Goal: Information Seeking & Learning: Learn about a topic

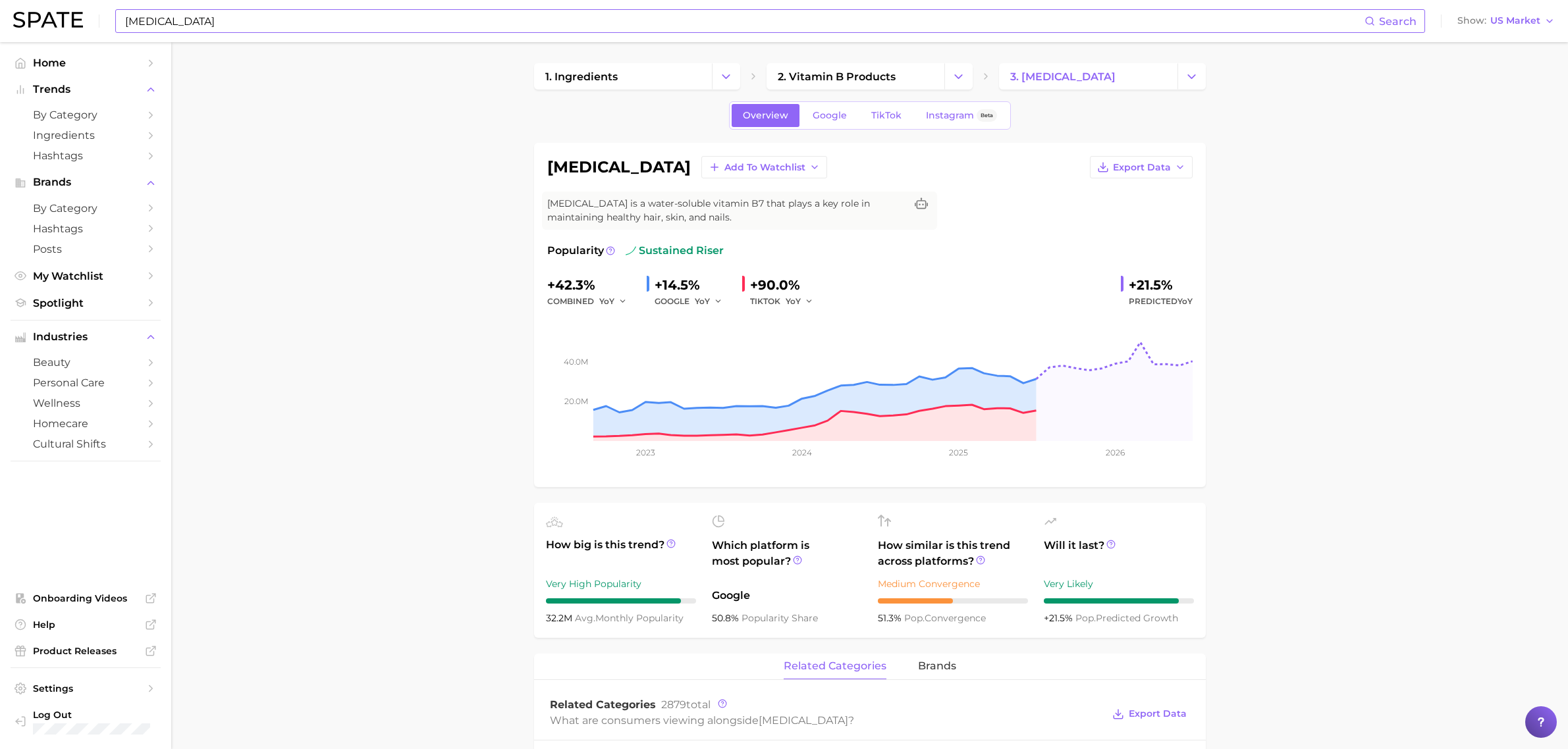
scroll to position [412, 0]
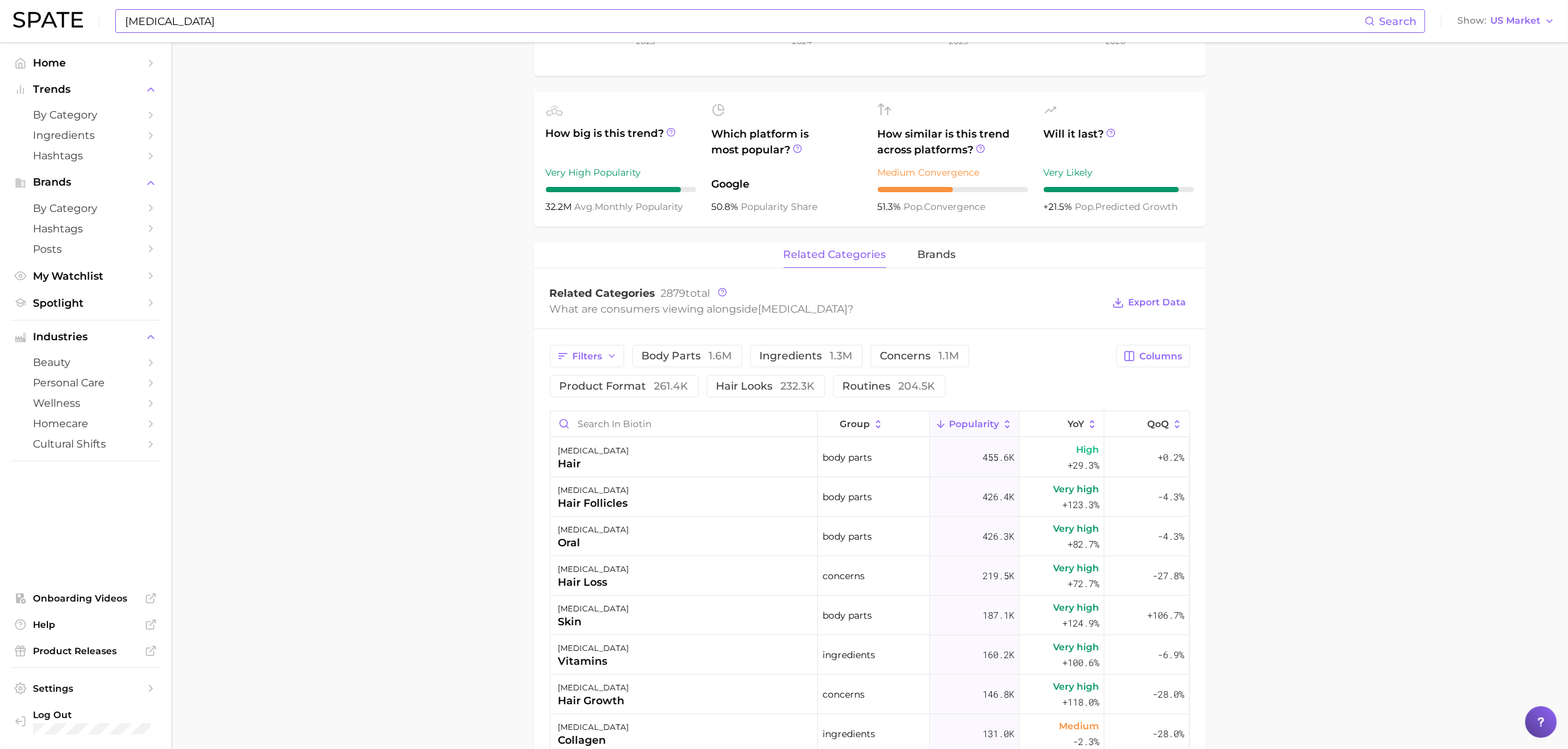
click at [555, 21] on input "[MEDICAL_DATA]" at bounding box center [744, 21] width 1241 height 22
type input "b"
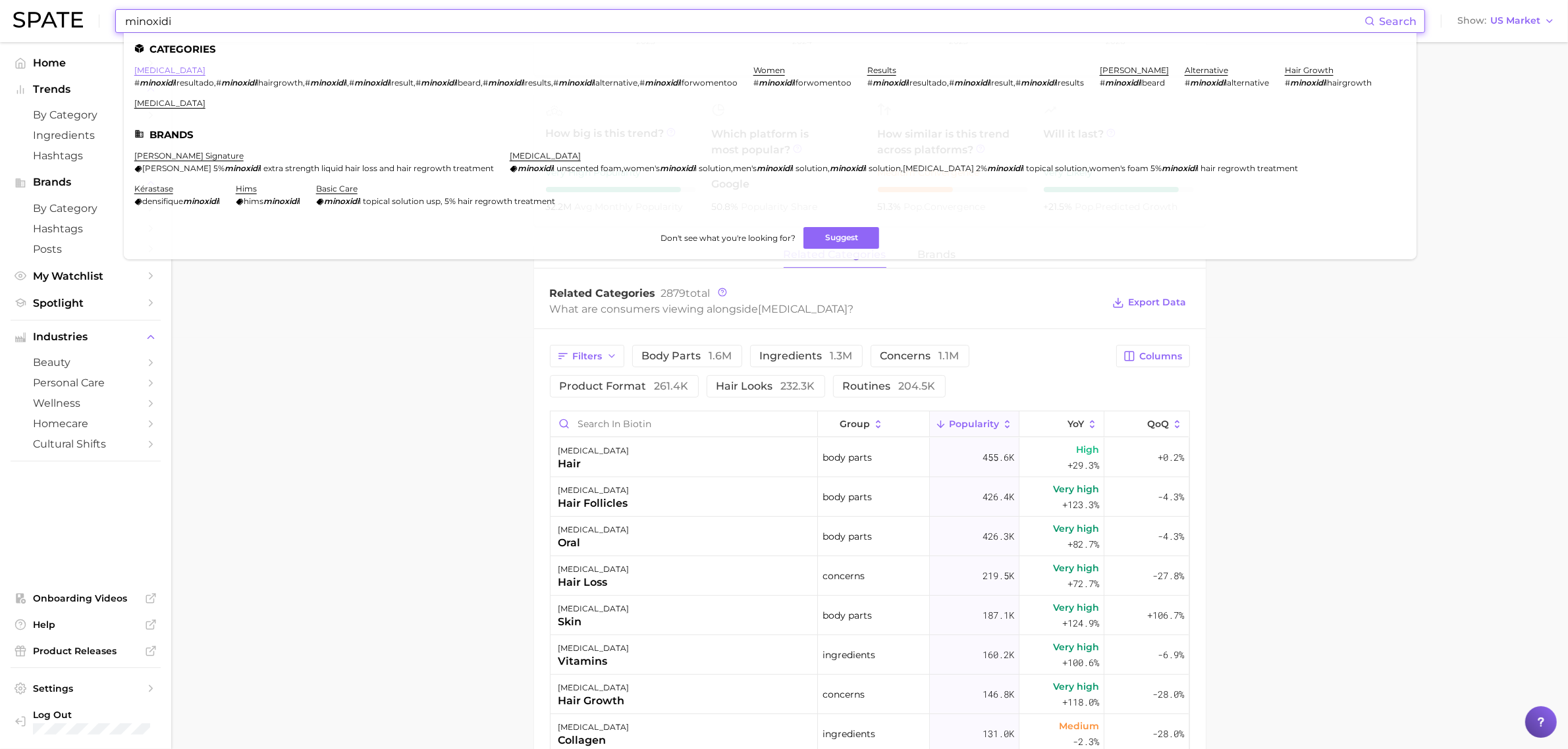
type input "minoxidi"
drag, startPoint x: 159, startPoint y: 64, endPoint x: 170, endPoint y: 70, distance: 12.5
click at [159, 64] on ul "Categories [MEDICAL_DATA] # minoxidi lresultado , # minoxidi lhairgrowth , # mi…" at bounding box center [770, 146] width 1293 height 226
click at [147, 66] on link "[MEDICAL_DATA]" at bounding box center [170, 70] width 71 height 10
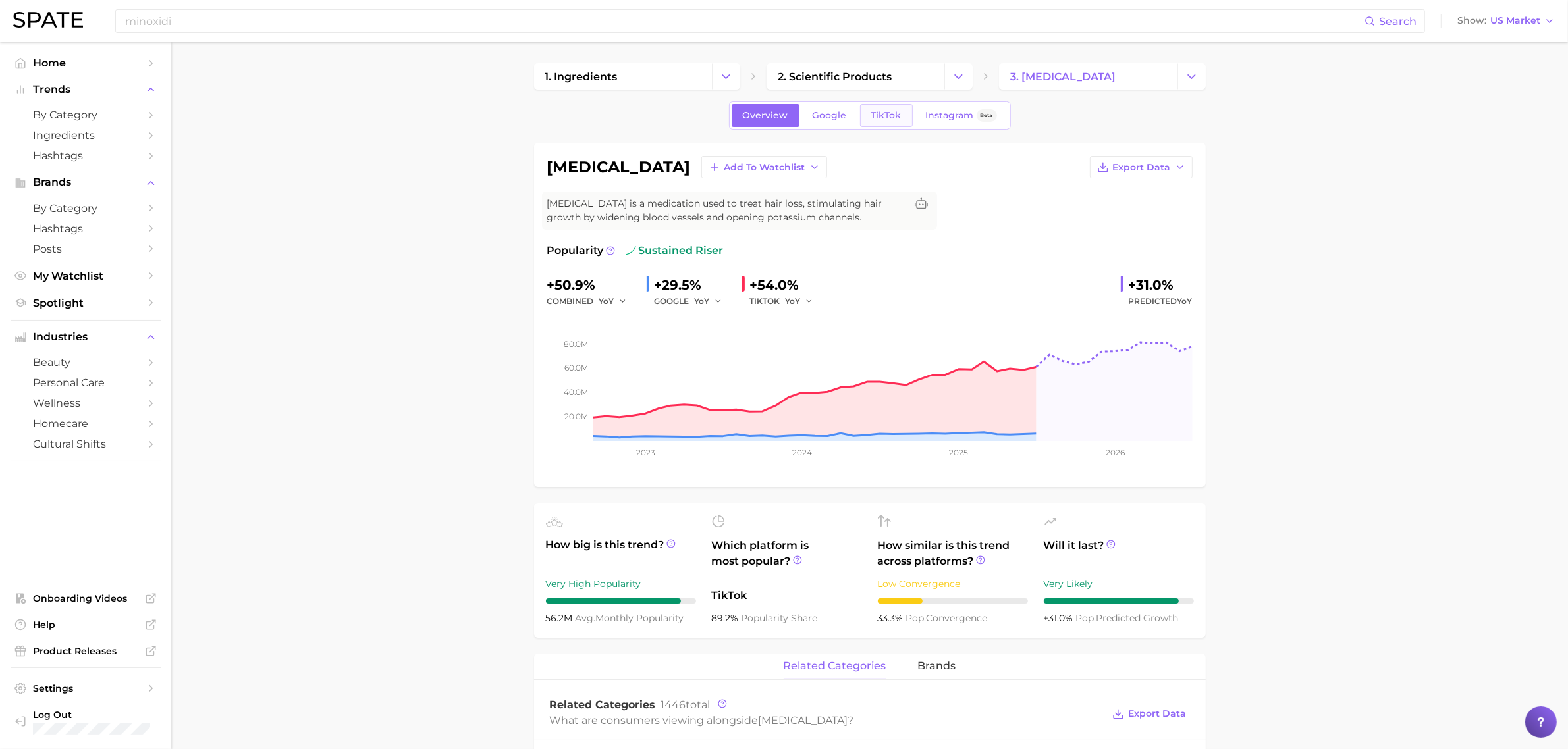
click at [879, 110] on span "TikTok" at bounding box center [886, 115] width 30 height 11
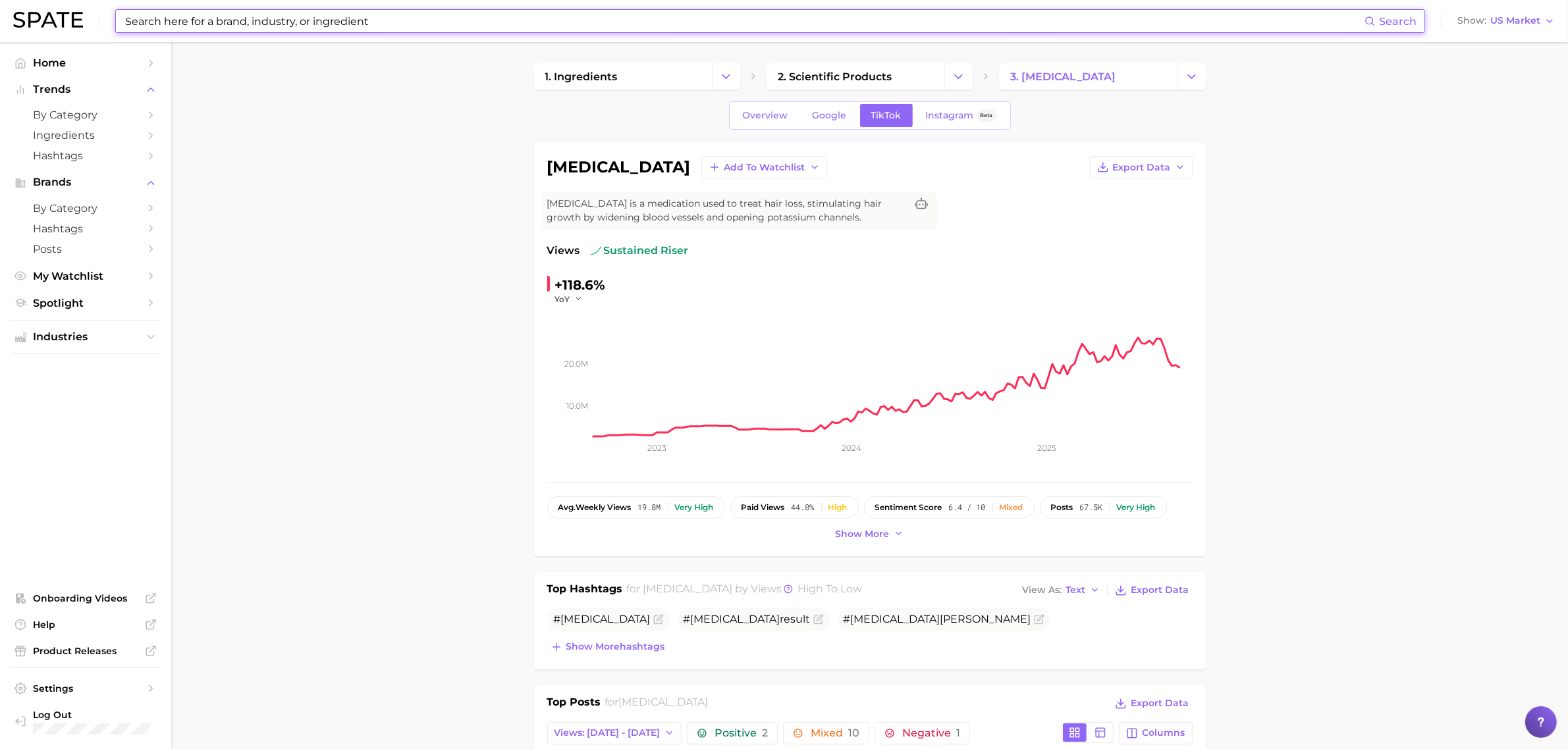
click at [406, 20] on input at bounding box center [744, 21] width 1241 height 22
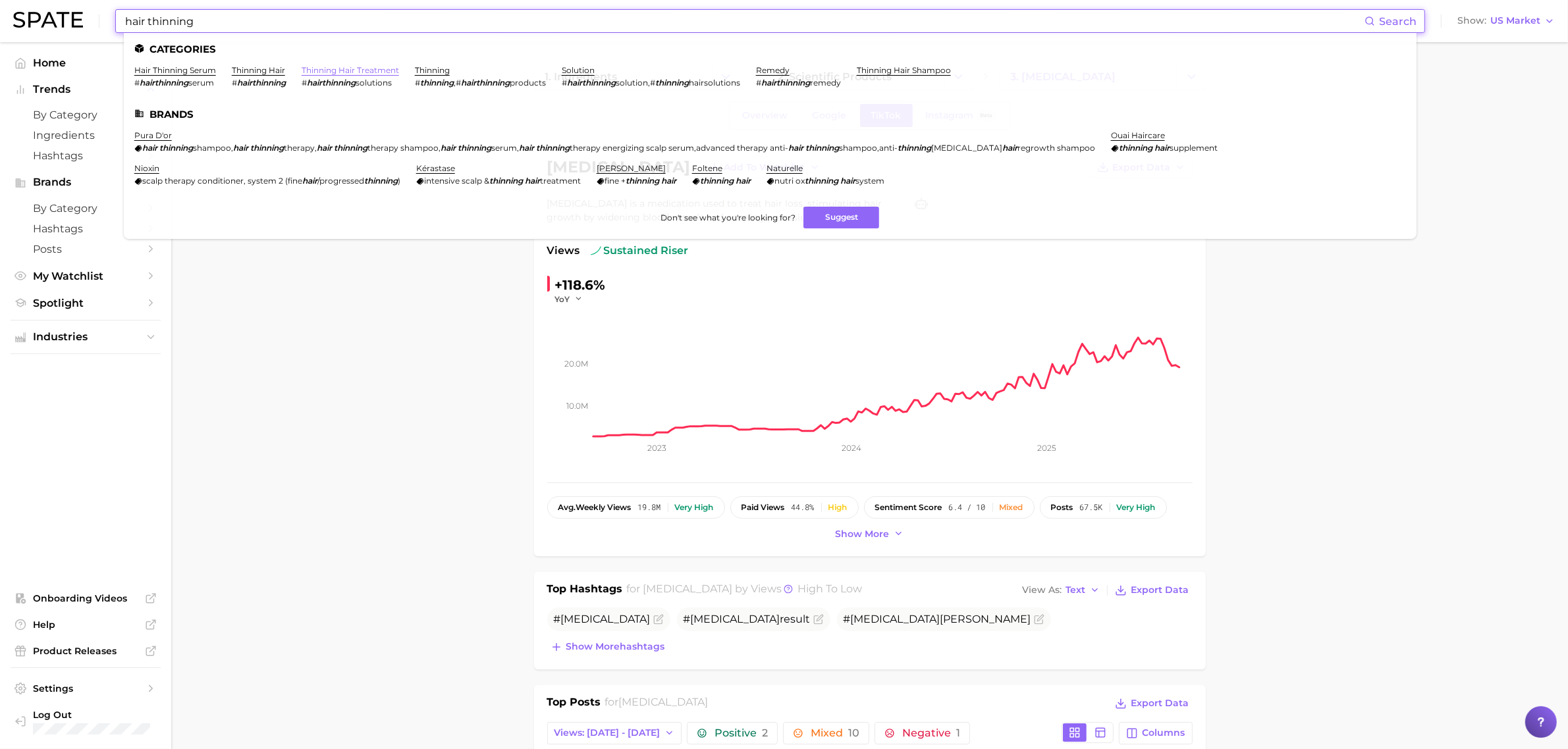
type input "hair thinning"
drag, startPoint x: 359, startPoint y: 66, endPoint x: 369, endPoint y: 70, distance: 10.8
click at [359, 65] on link "thinning hair treatment" at bounding box center [350, 70] width 98 height 10
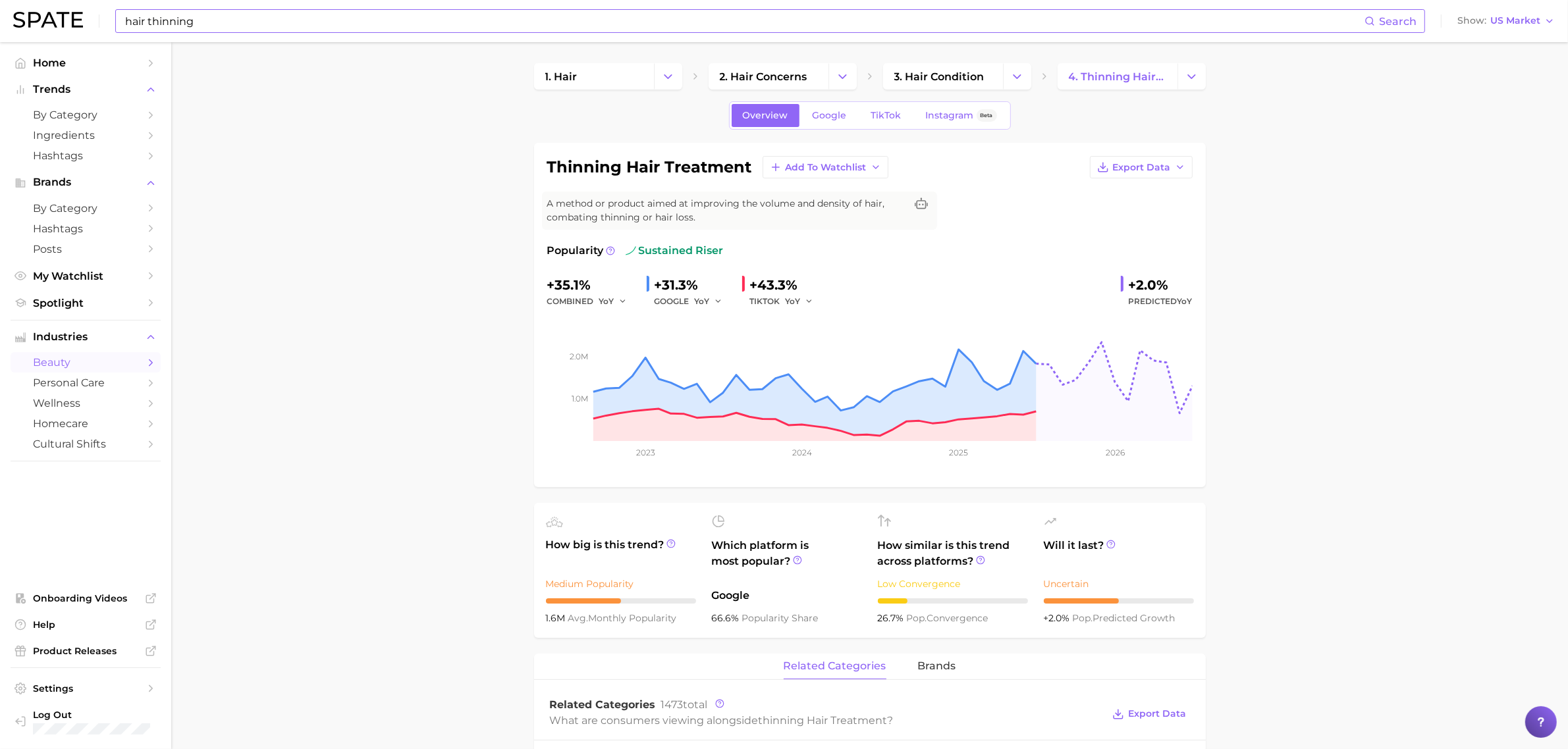
click at [244, 25] on input "hair thinning" at bounding box center [744, 21] width 1241 height 22
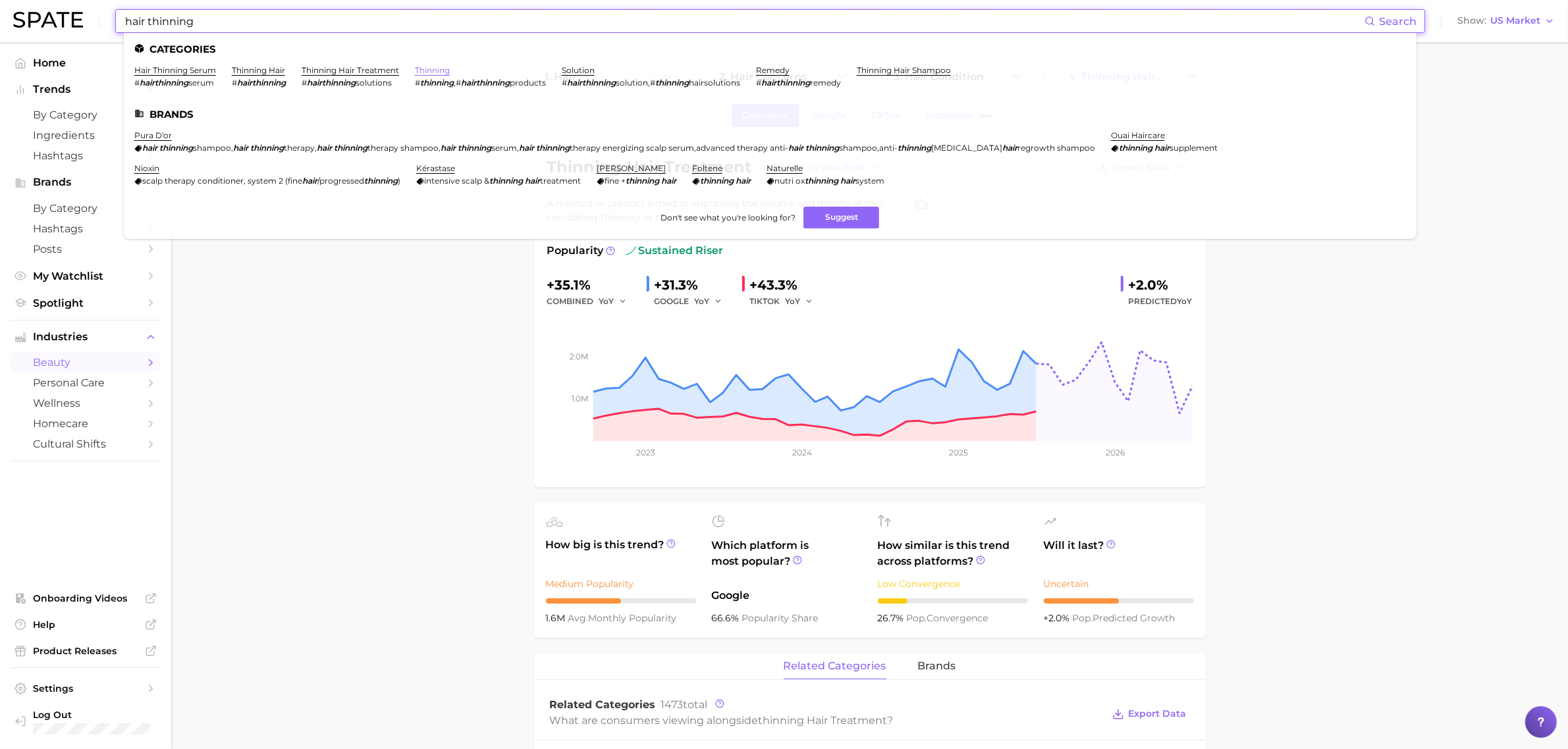
click at [445, 68] on link "thinning" at bounding box center [433, 70] width 35 height 10
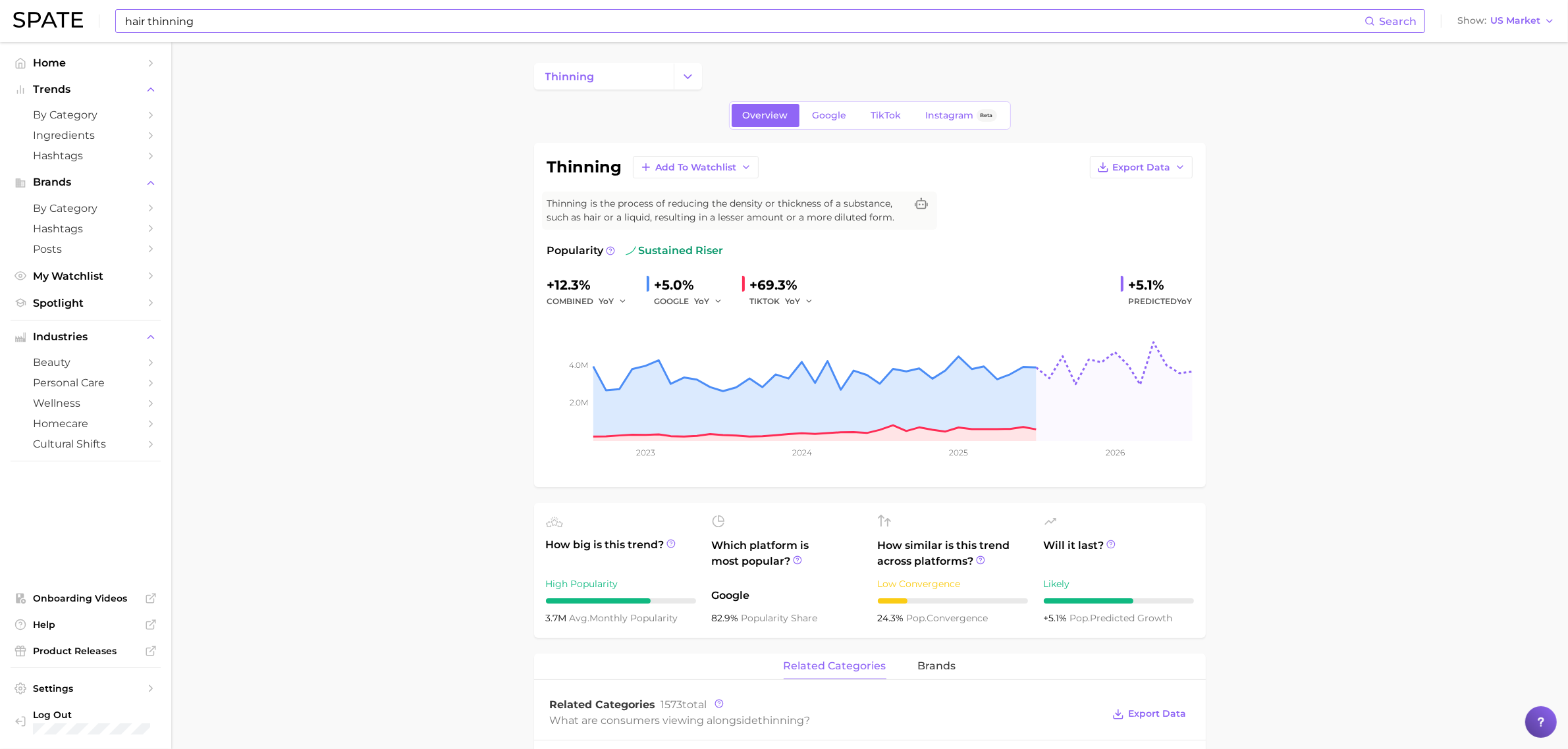
click at [222, 25] on input "hair thinning" at bounding box center [744, 21] width 1241 height 22
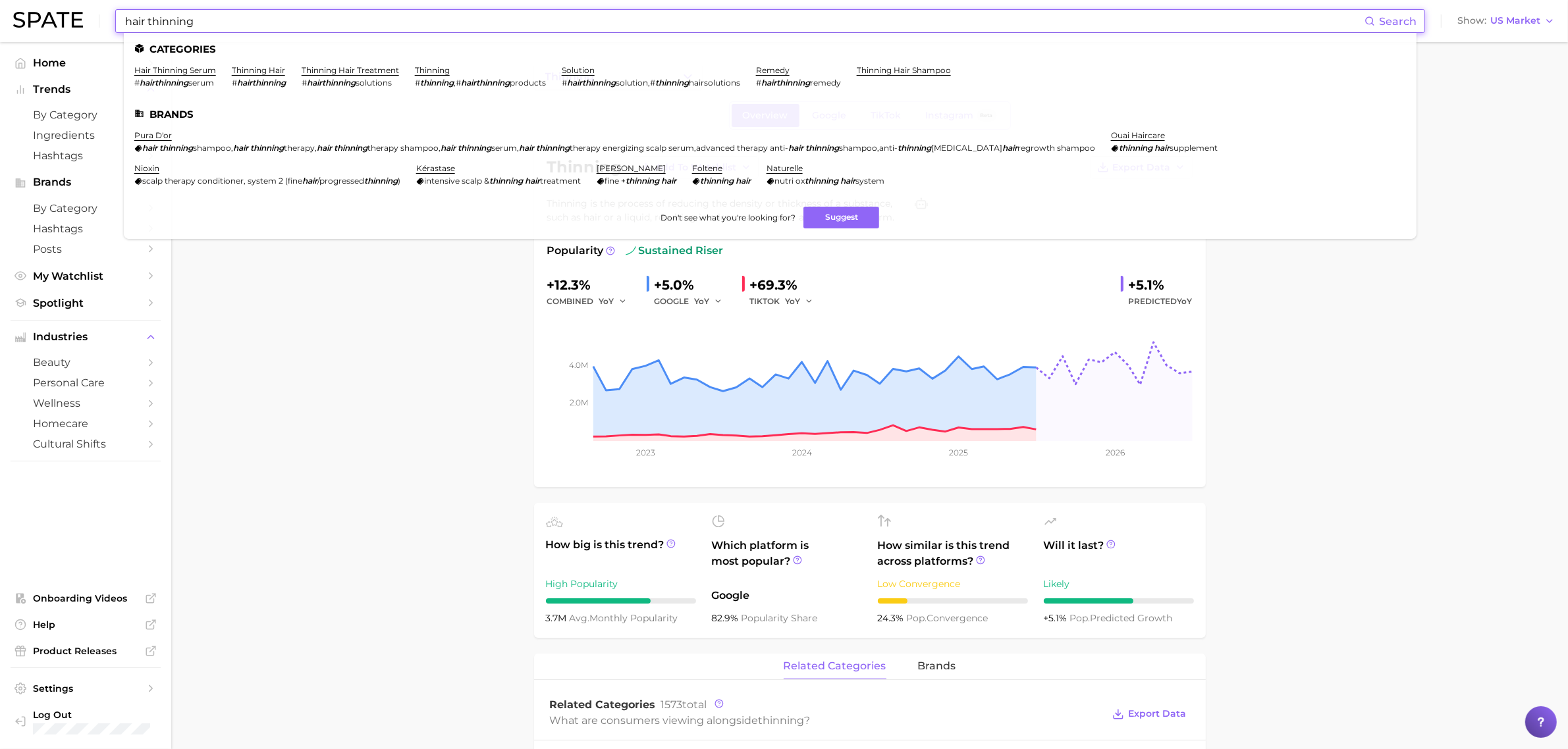
drag, startPoint x: 228, startPoint y: 25, endPoint x: 70, endPoint y: 27, distance: 158.0
click at [68, 27] on div "hair thinning Search Categories hair thinning serum # hairthinning serum thinni…" at bounding box center [784, 21] width 1541 height 42
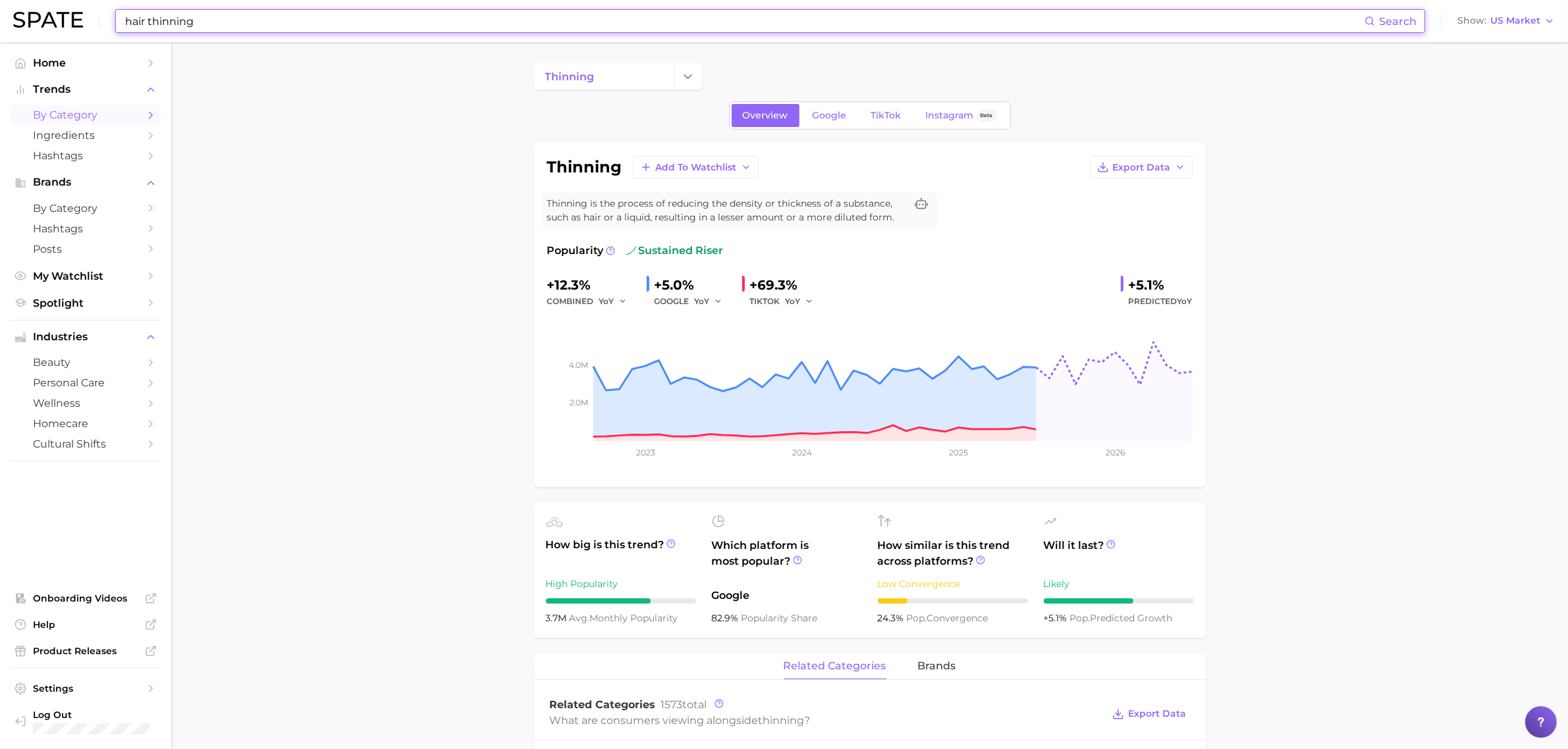
click at [76, 114] on span "by Category" at bounding box center [85, 114] width 105 height 13
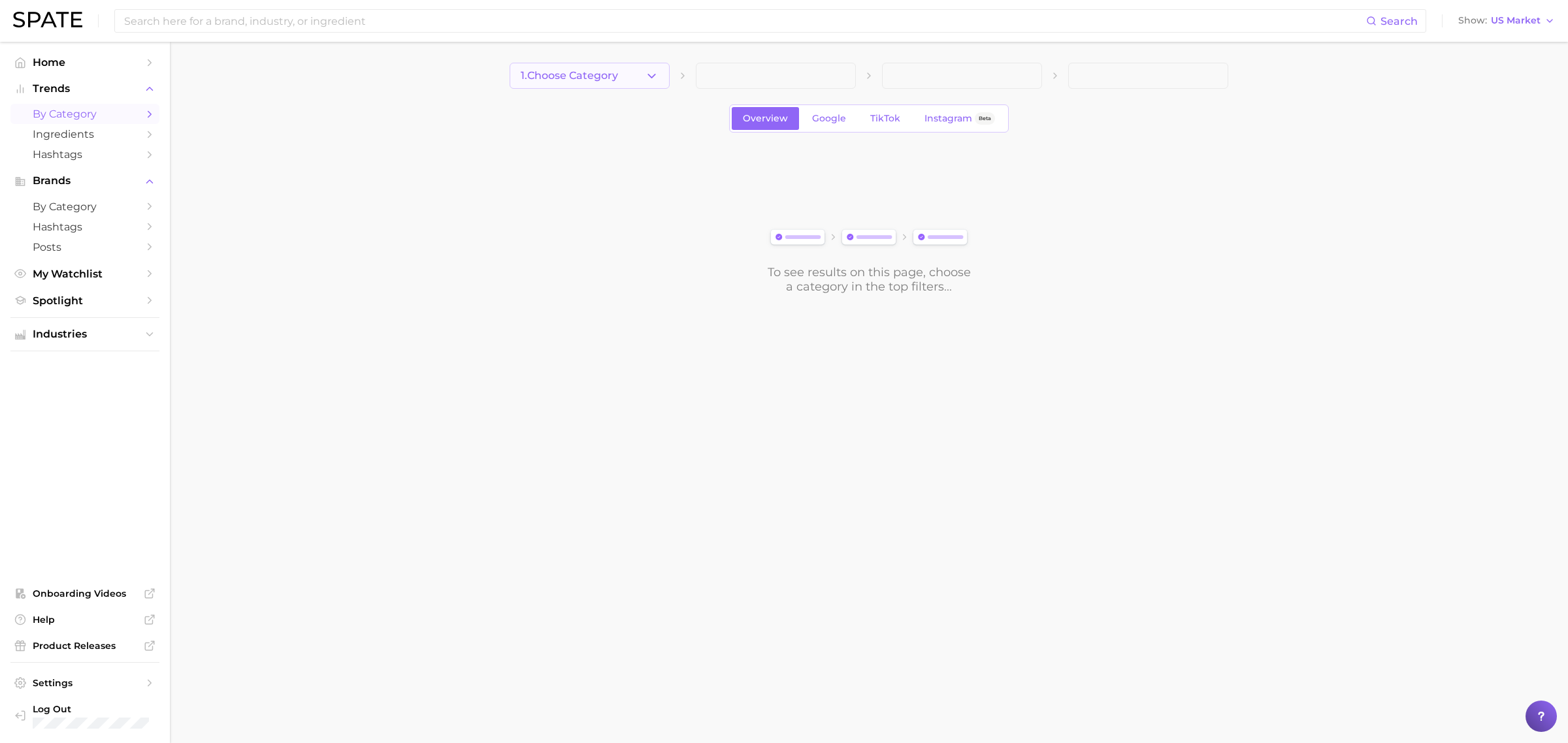
click at [603, 70] on span "1. Choose Category" at bounding box center [569, 76] width 98 height 12
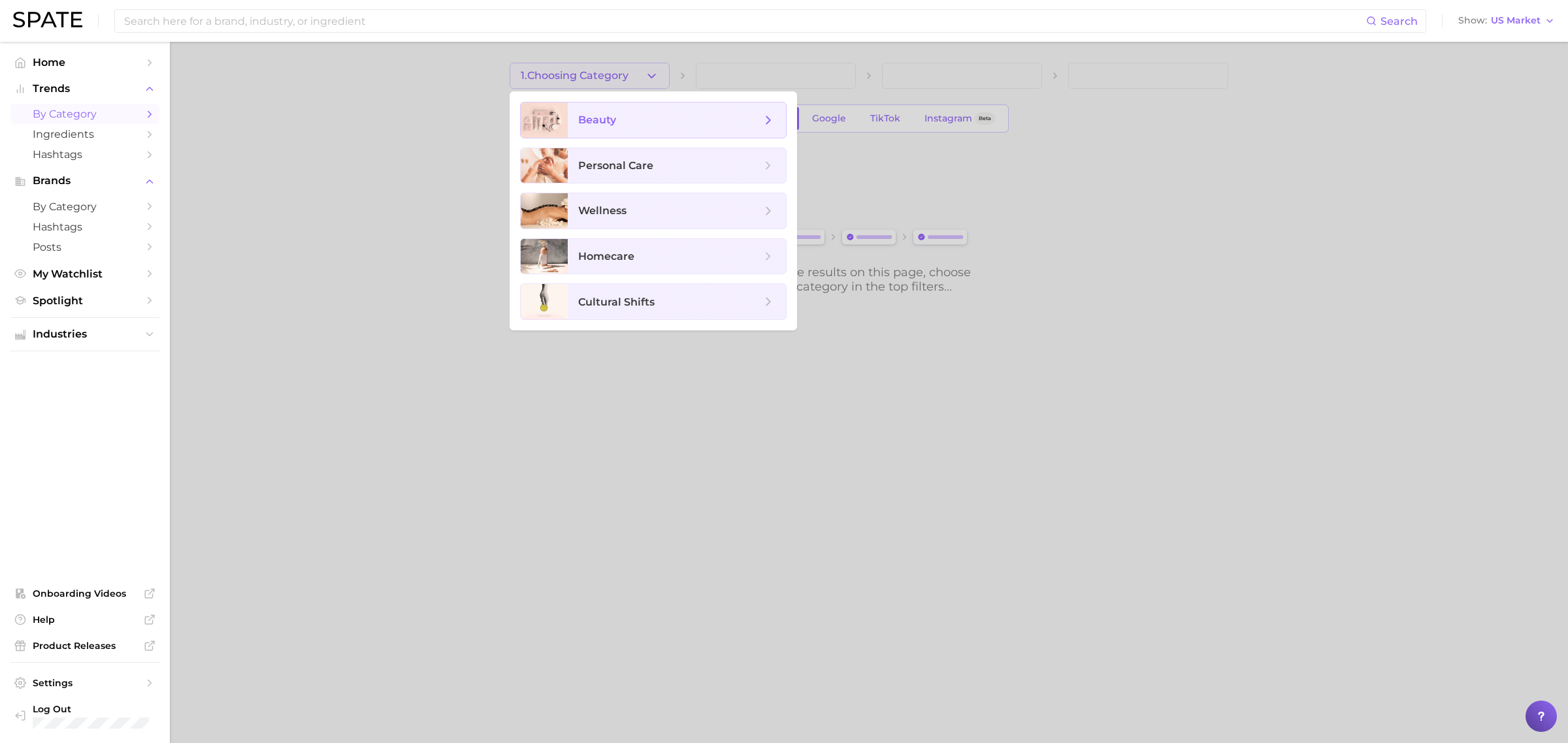
click at [599, 110] on span "beauty" at bounding box center [677, 120] width 218 height 35
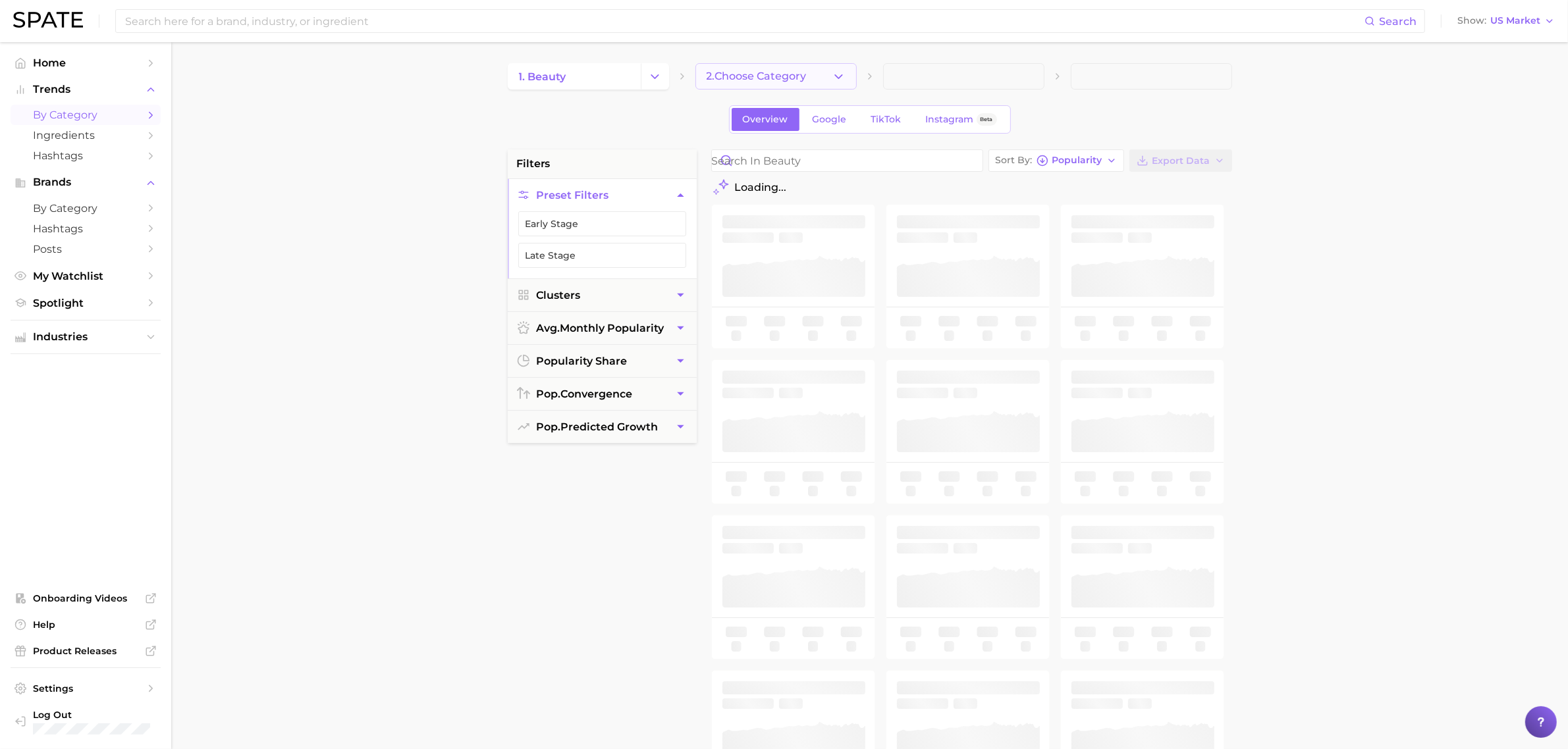
click at [745, 72] on span "2. Choose Category" at bounding box center [756, 76] width 100 height 12
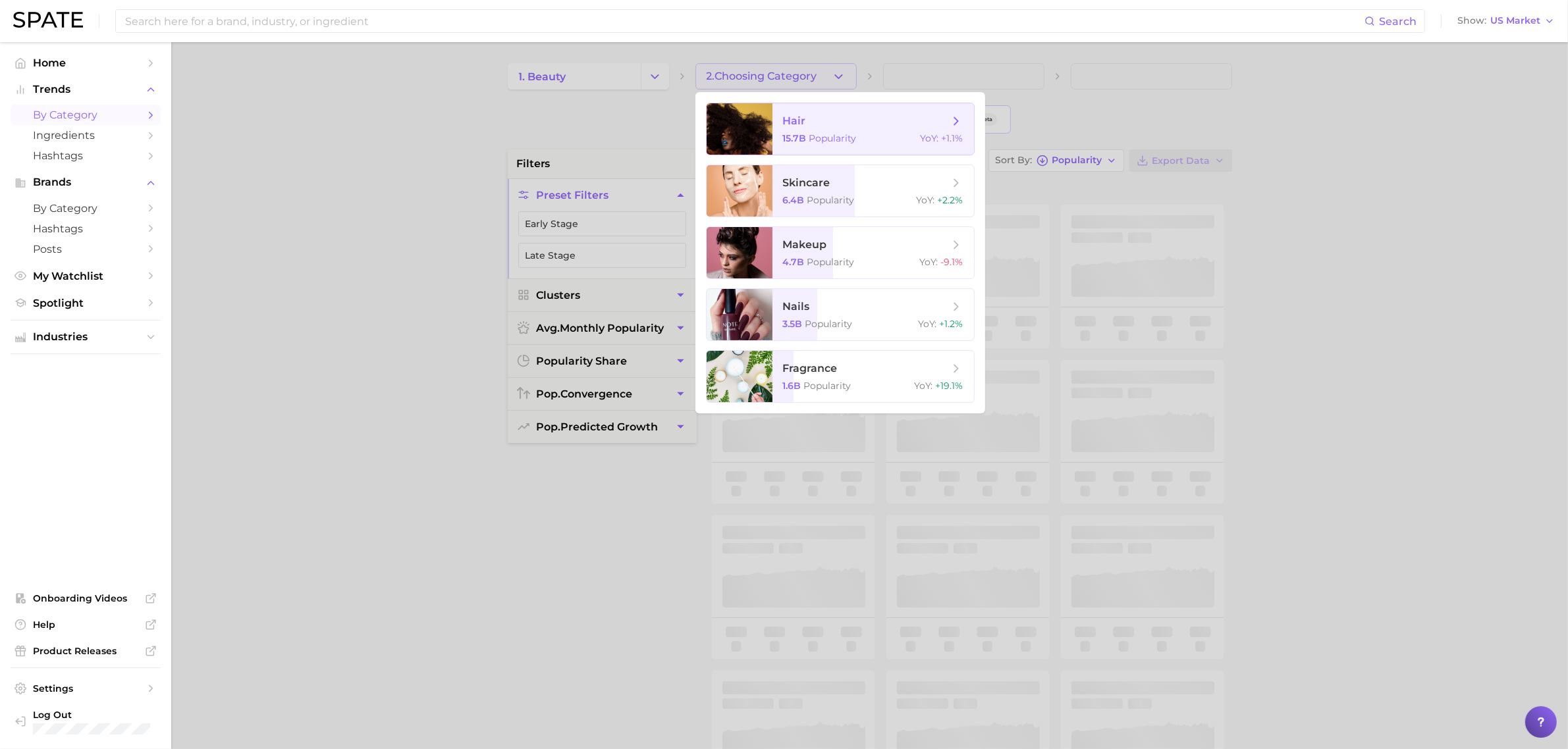
click at [842, 123] on span "hair" at bounding box center [866, 121] width 166 height 15
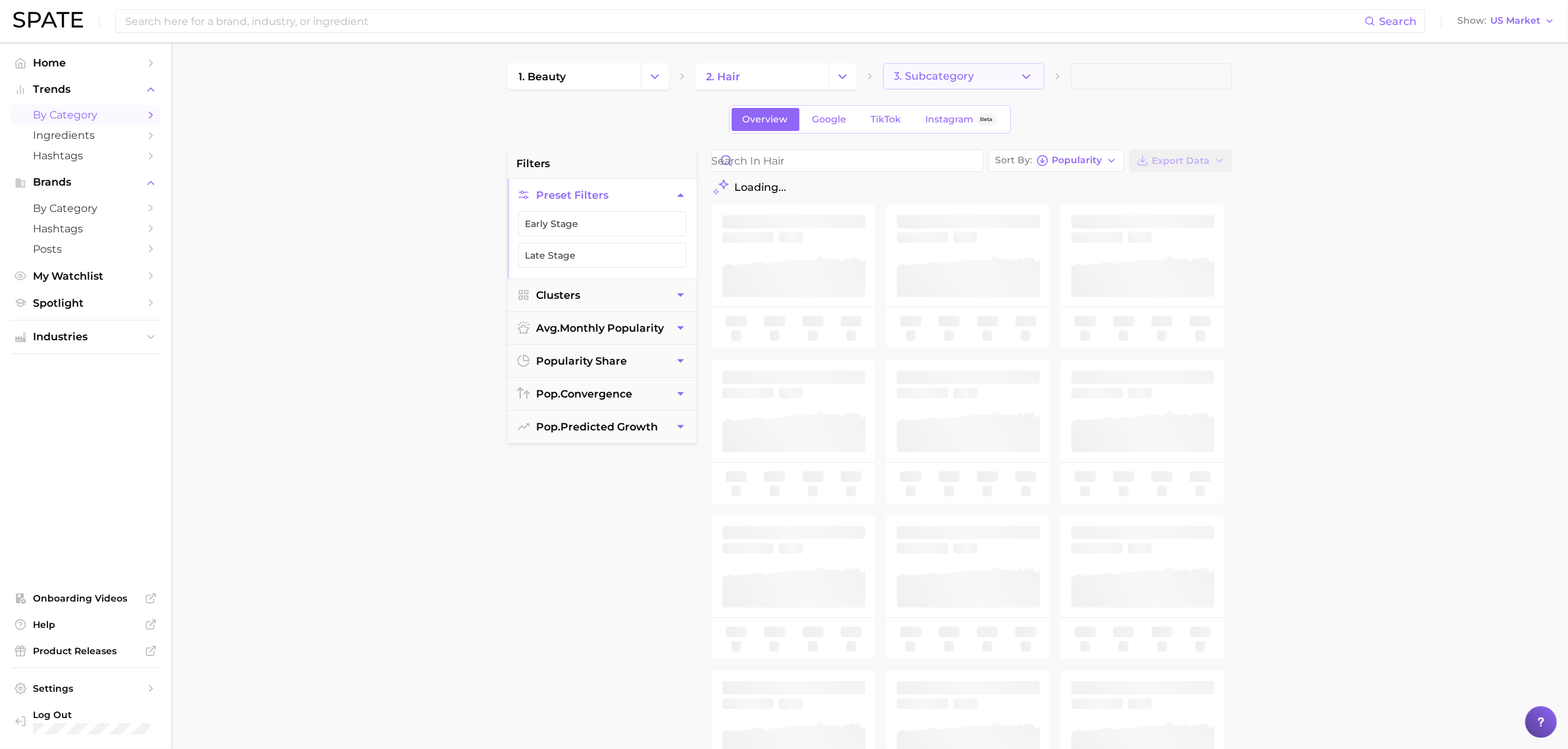
click at [952, 80] on span "3. Subcategory" at bounding box center [935, 76] width 80 height 12
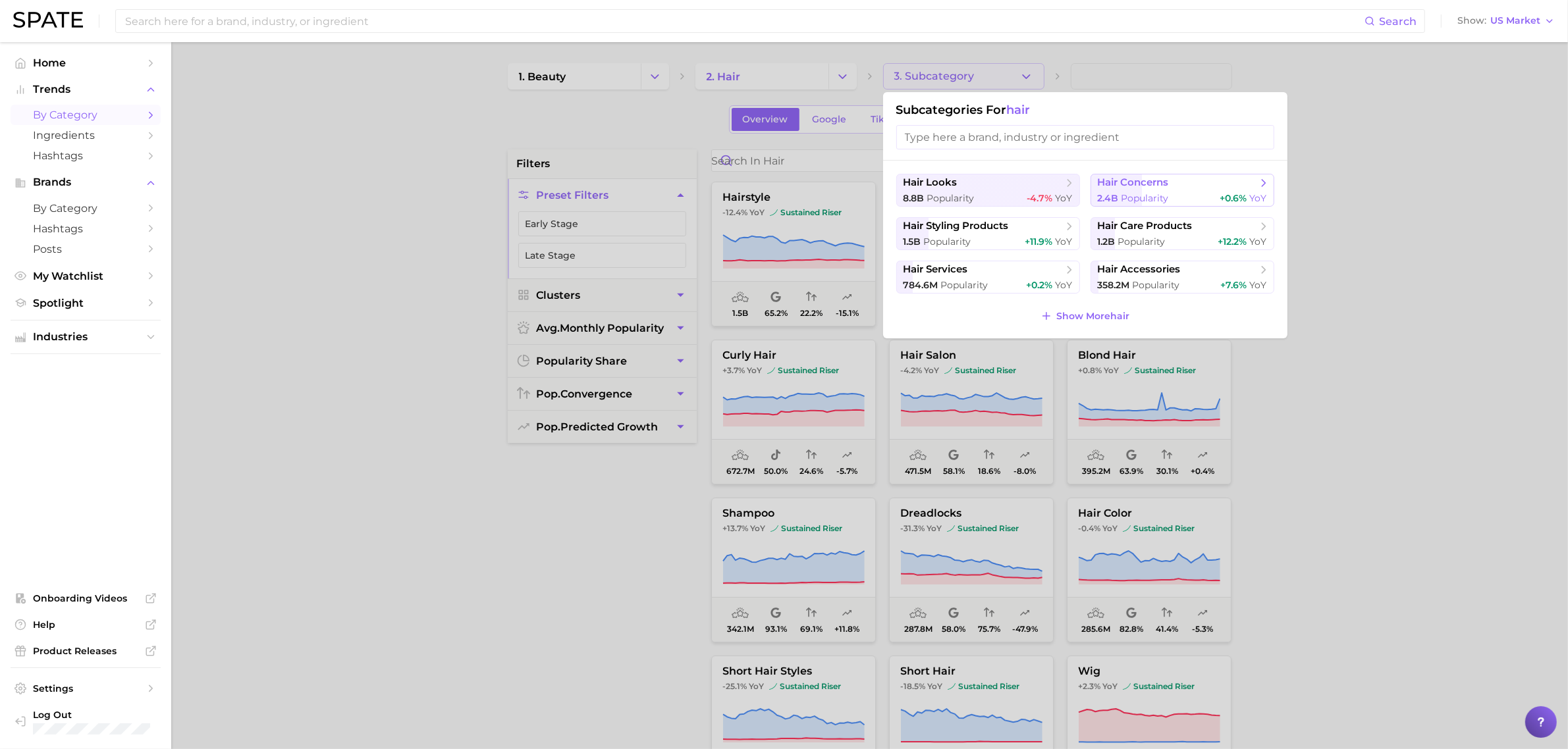
click at [1160, 195] on span "Popularity" at bounding box center [1145, 198] width 48 height 12
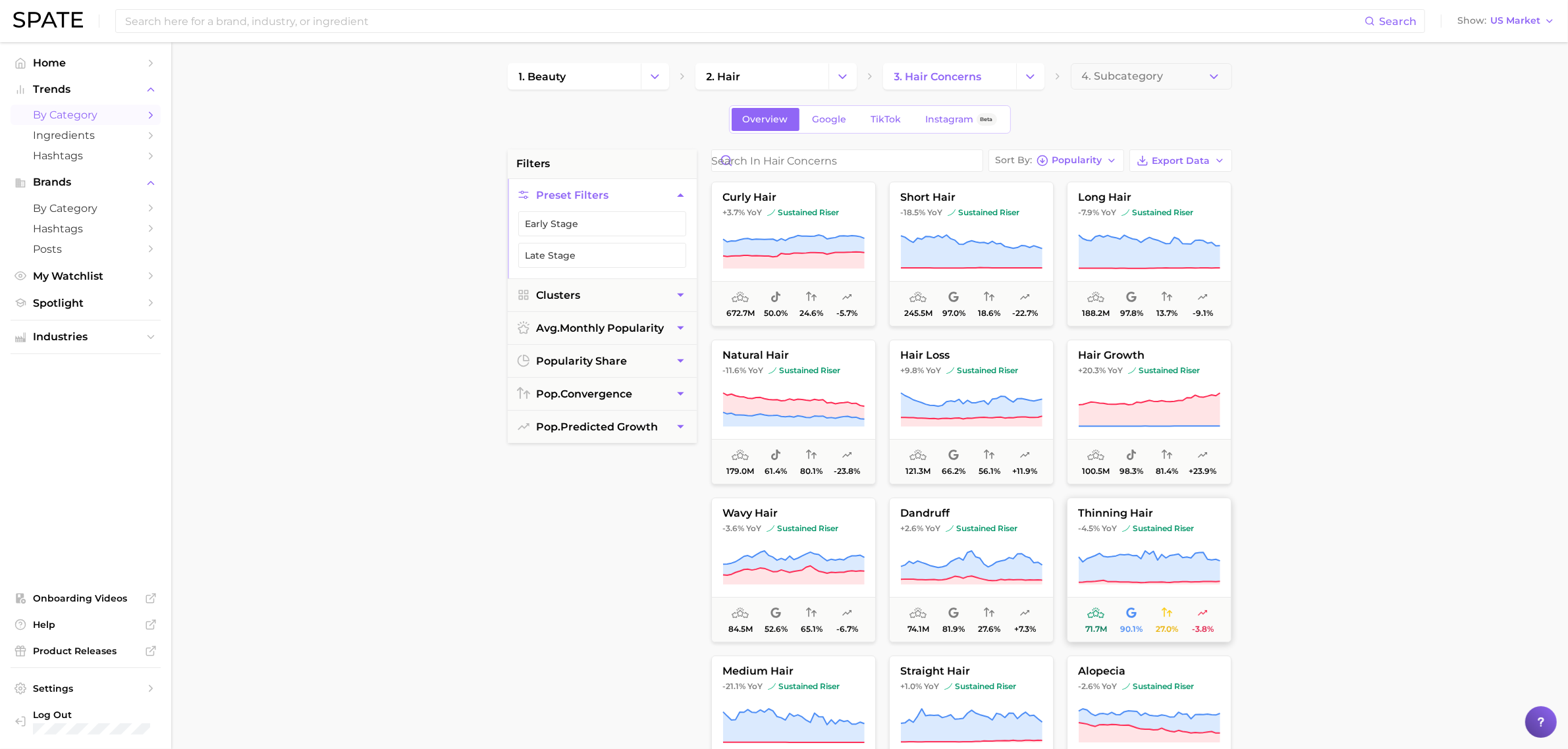
click at [1147, 521] on button "thinning hair -4.5% YoY sustained riser 71.7m 90.1% 27.0% -3.8%" at bounding box center [1149, 570] width 165 height 145
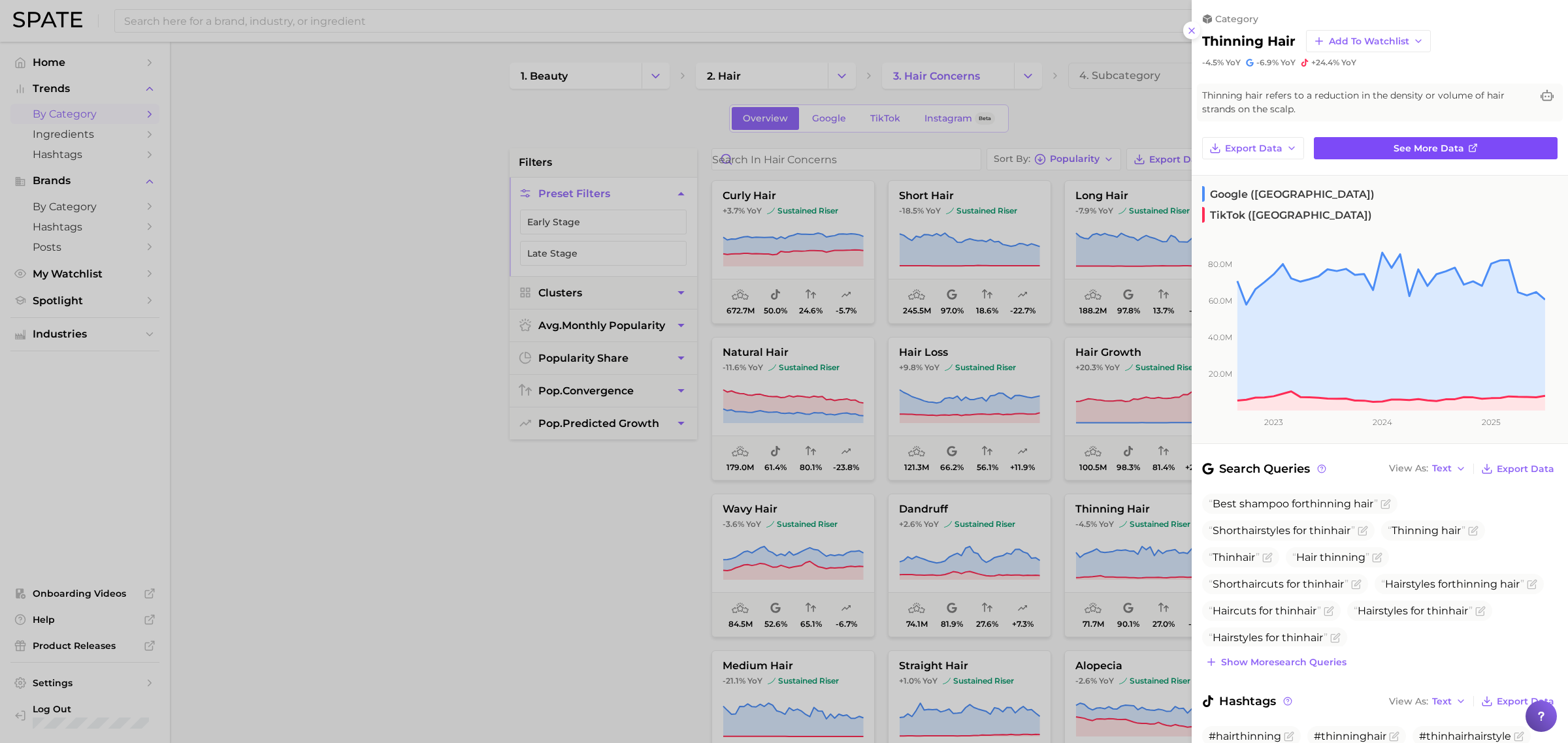
click at [1406, 151] on span "See more data" at bounding box center [1429, 148] width 70 height 11
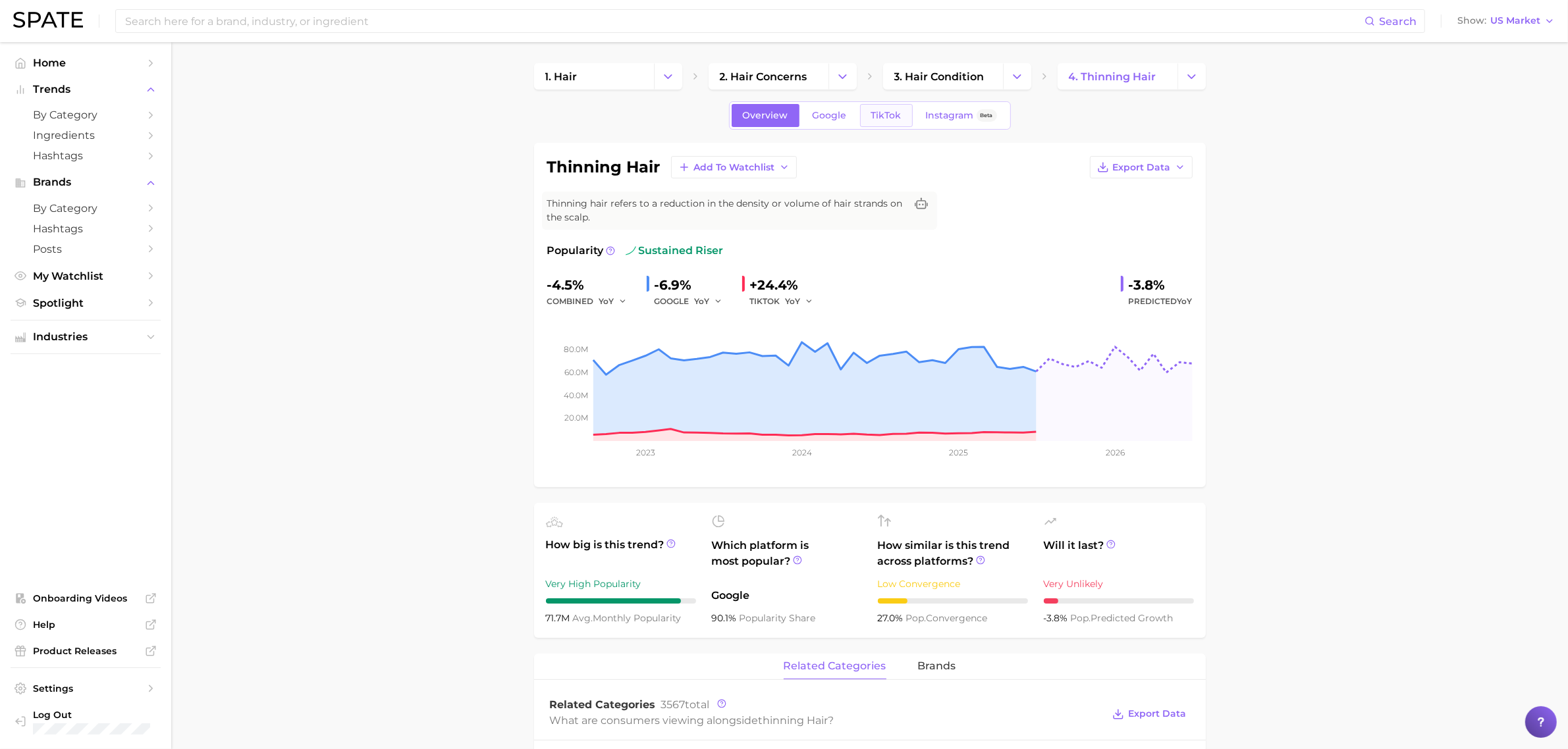
click at [894, 110] on span "TikTok" at bounding box center [886, 115] width 30 height 11
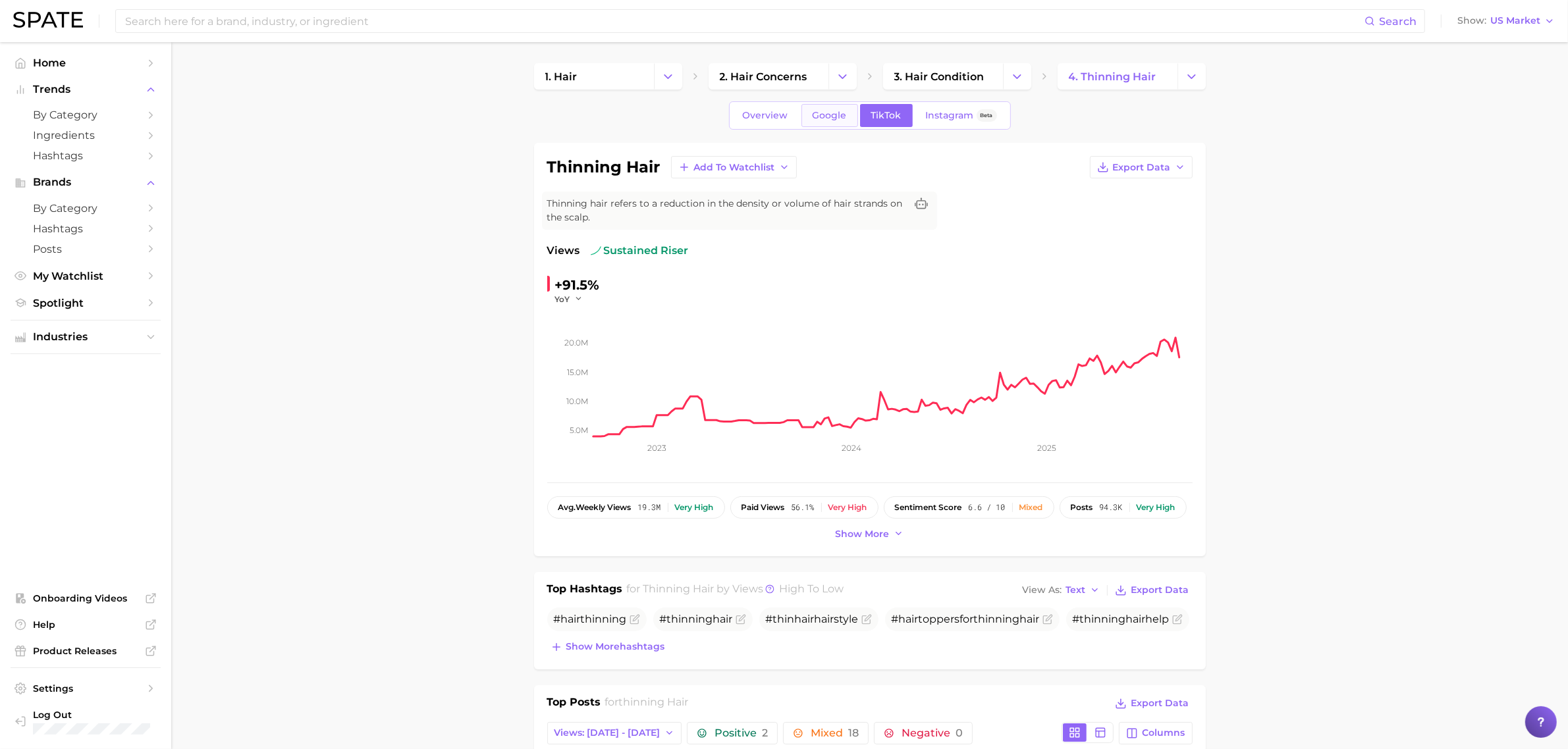
click at [823, 122] on link "Google" at bounding box center [830, 115] width 57 height 23
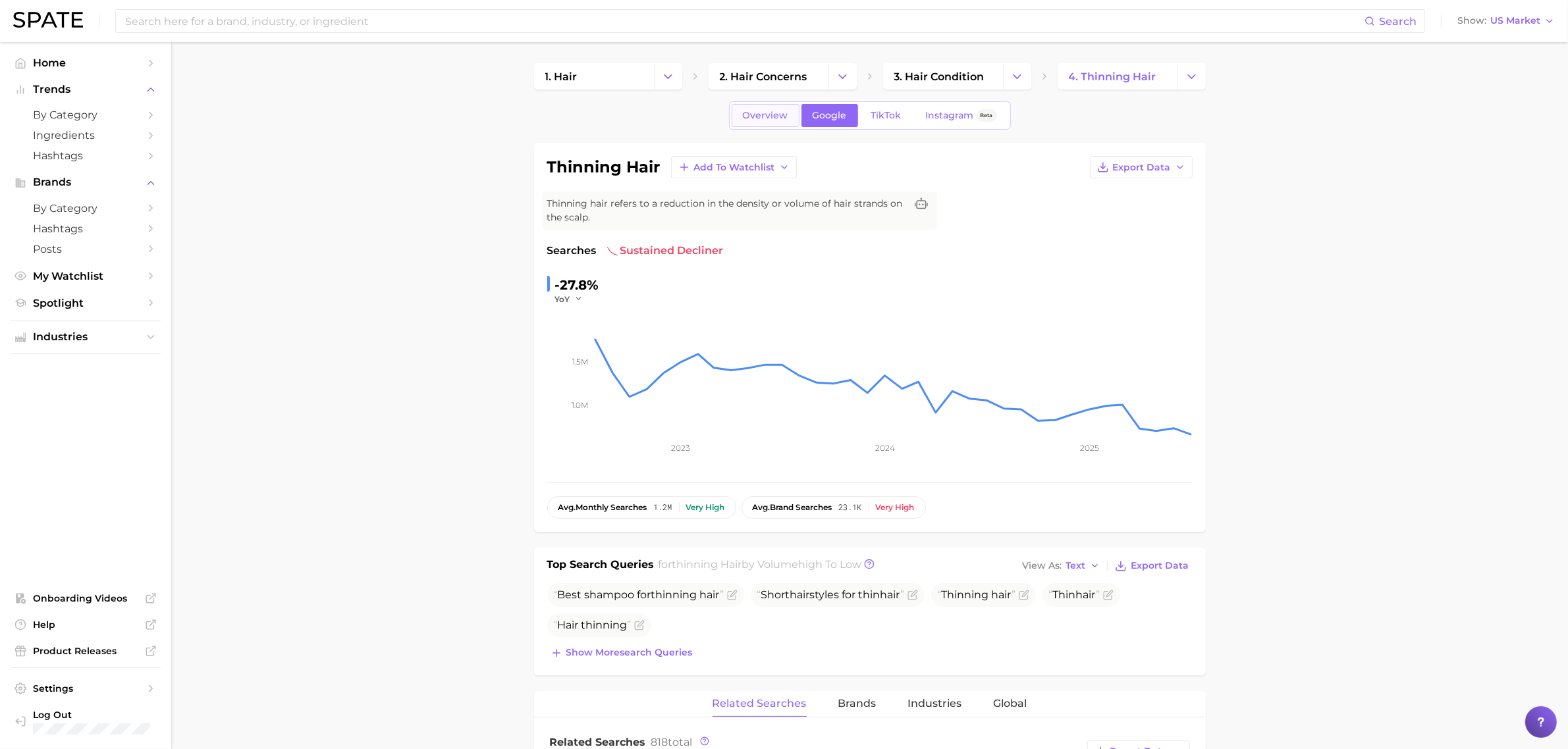
click at [769, 114] on span "Overview" at bounding box center [765, 115] width 46 height 11
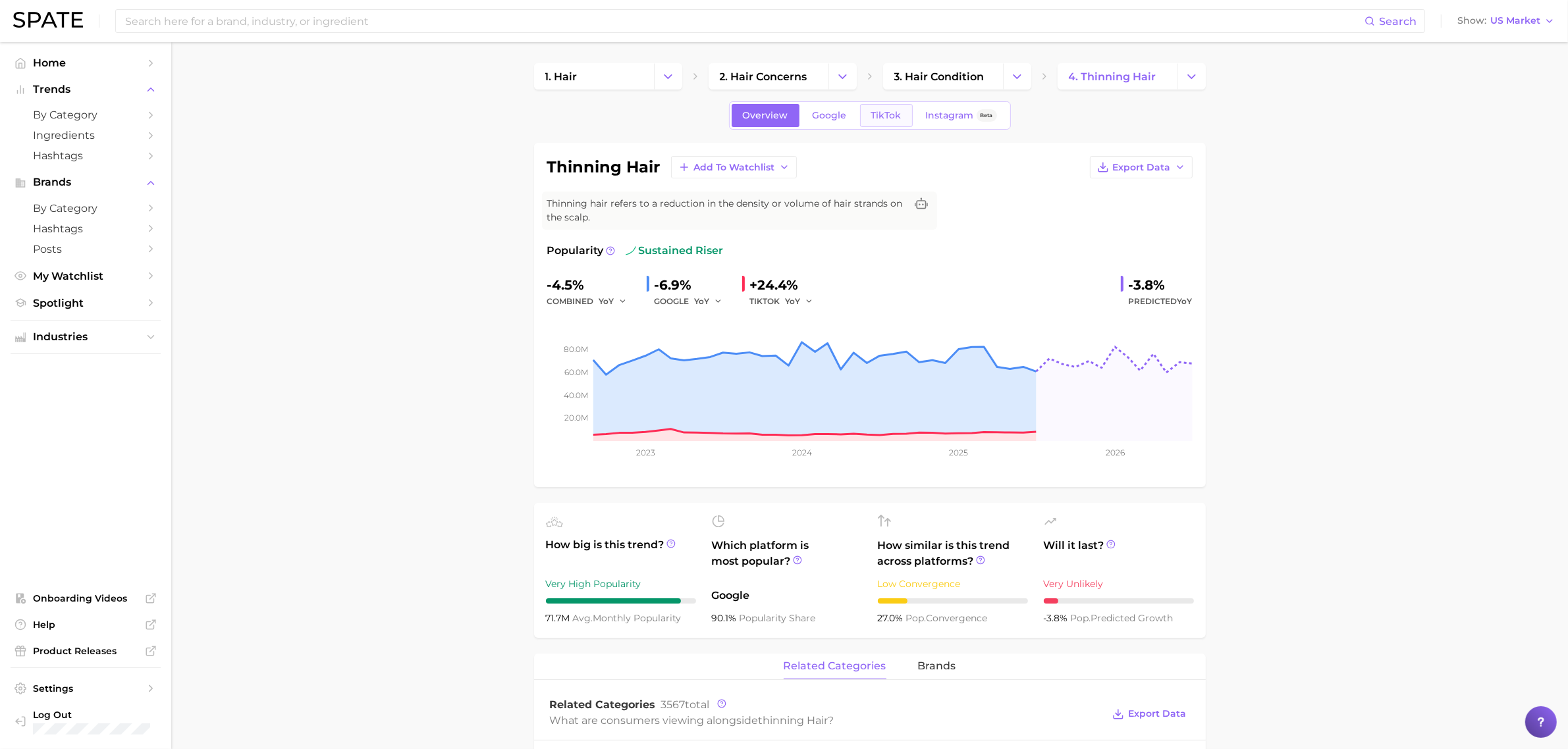
click at [881, 112] on span "TikTok" at bounding box center [886, 115] width 30 height 11
